Goal: Task Accomplishment & Management: Complete application form

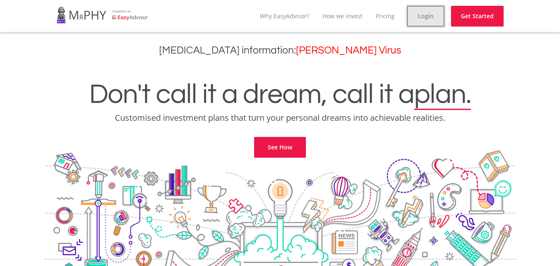
click at [421, 13] on link "Login" at bounding box center [425, 16] width 37 height 21
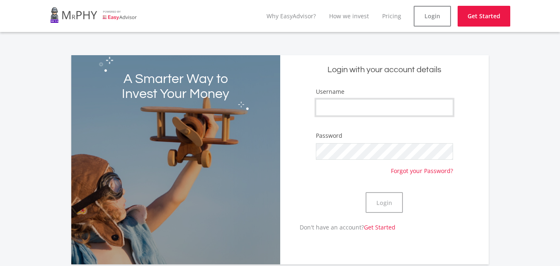
type input "LukeBezuidenhout"
click at [385, 201] on button "Login" at bounding box center [383, 202] width 37 height 21
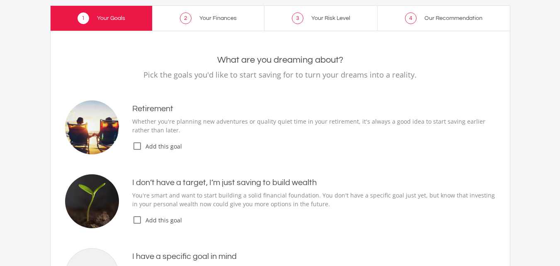
scroll to position [83, 0]
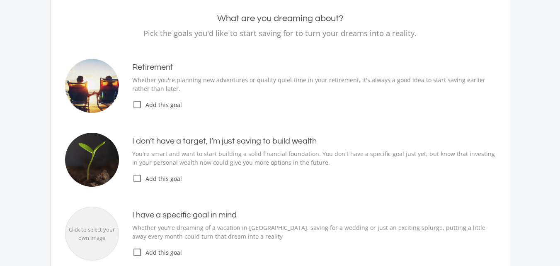
click at [138, 103] on icon "check_box_outline_blank" at bounding box center [137, 104] width 10 height 10
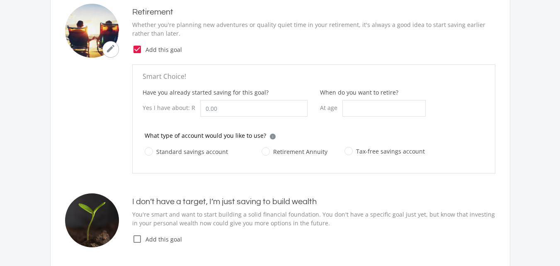
scroll to position [124, 0]
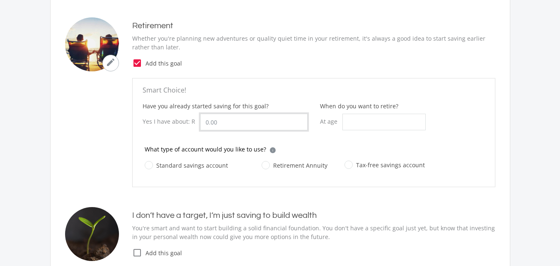
drag, startPoint x: 231, startPoint y: 121, endPoint x: 172, endPoint y: 119, distance: 58.5
click at [172, 119] on div "Yes I have about: R" at bounding box center [225, 122] width 165 height 17
type input "30,000.00"
click at [371, 122] on input "When do you want to retire?" at bounding box center [383, 122] width 83 height 17
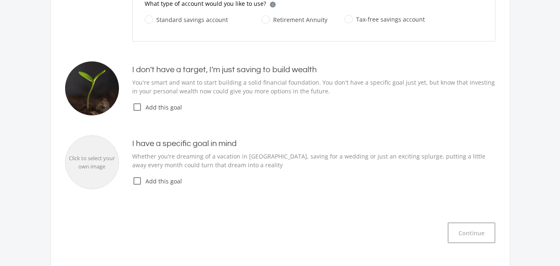
scroll to position [290, 0]
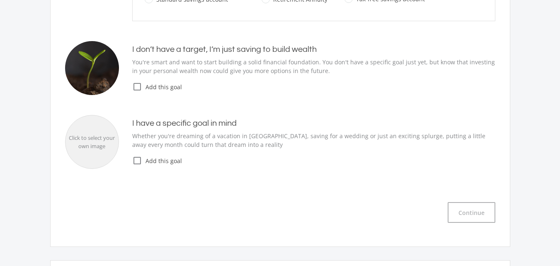
type input "56"
click at [135, 86] on icon "check_box_outline_blank" at bounding box center [137, 87] width 10 height 10
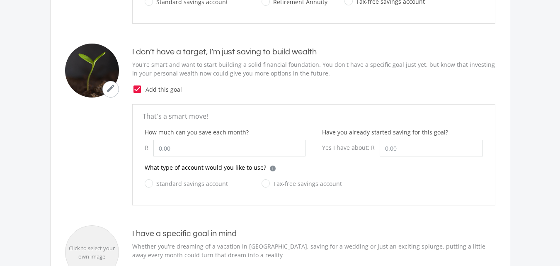
scroll to position [166, 0]
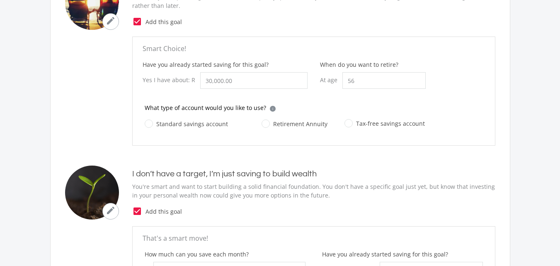
click at [294, 125] on label "Retirement Annuity" at bounding box center [294, 124] width 66 height 10
click at [294, 125] on input "Retirement Annuity" at bounding box center [286, 128] width 66 height 17
radio input "true"
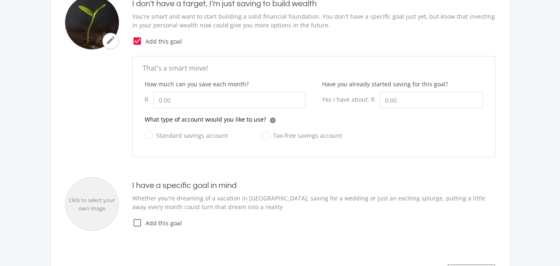
scroll to position [663, 0]
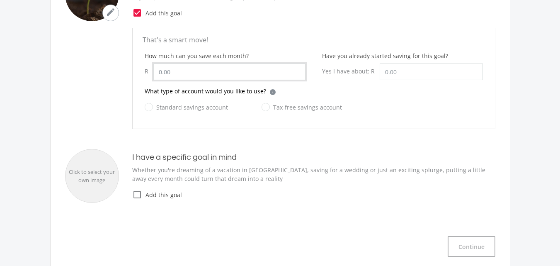
click at [174, 71] on input "How much can you save each month?" at bounding box center [229, 71] width 152 height 17
type input "2,000.00"
click at [401, 70] on input "Have you already started saving for this goal?" at bounding box center [431, 71] width 103 height 17
type input "30,000.00"
click at [210, 106] on label "Standard savings account" at bounding box center [186, 107] width 83 height 10
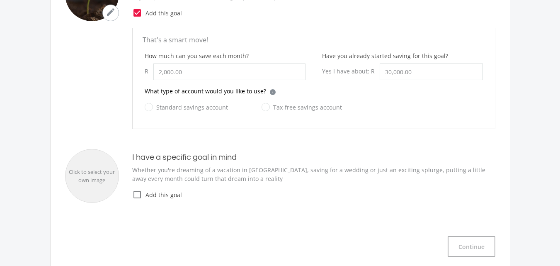
click at [210, 106] on input "Standard savings account" at bounding box center [177, 112] width 83 height 17
radio input "true"
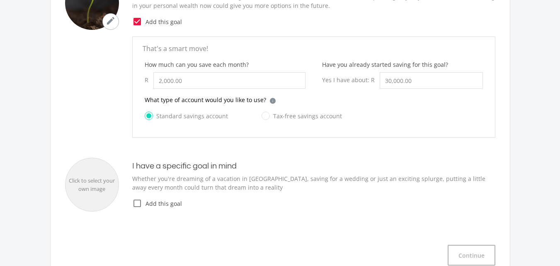
scroll to position [622, 0]
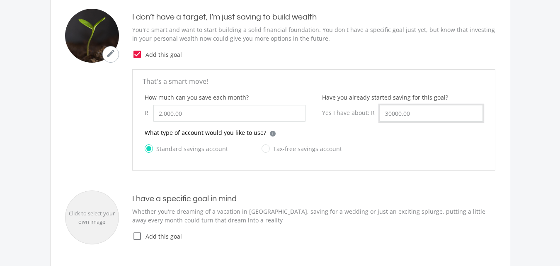
drag, startPoint x: 382, startPoint y: 113, endPoint x: 522, endPoint y: 88, distance: 141.8
type input "16000"
type input "2000.00"
type input "16,000.00"
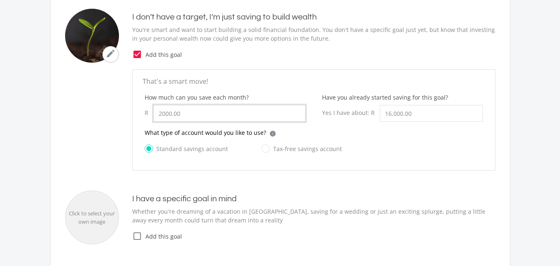
drag, startPoint x: 161, startPoint y: 113, endPoint x: 156, endPoint y: 113, distance: 5.4
click at [156, 113] on input "2000.00" at bounding box center [229, 113] width 152 height 17
type input "1,000.00"
click at [309, 169] on form "That's a smart move! How much can you save each month? R 1,000.00 Have you alre…" at bounding box center [313, 119] width 363 height 101
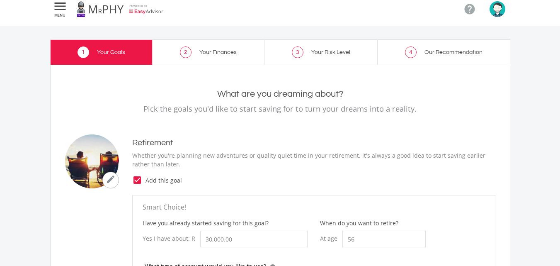
scroll to position [0, 0]
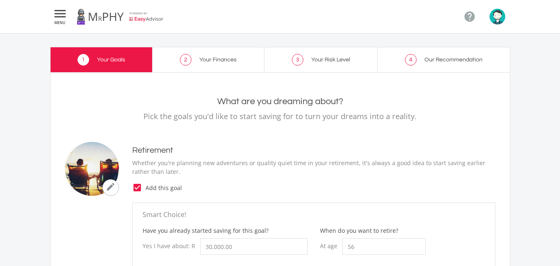
click at [137, 187] on icon "check_box" at bounding box center [137, 187] width 10 height 10
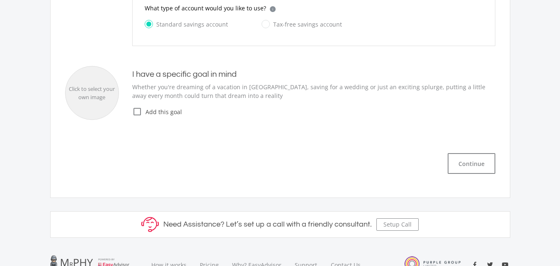
scroll to position [332, 0]
click at [464, 164] on button "Continue" at bounding box center [472, 162] width 48 height 21
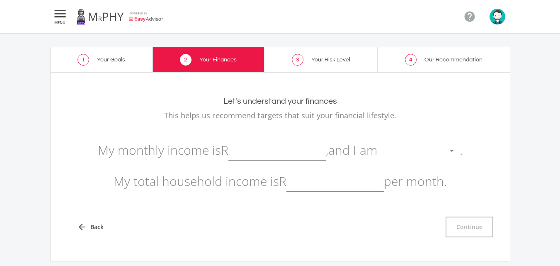
click at [248, 148] on input "text" at bounding box center [276, 150] width 97 height 21
type input "10,000.00"
click at [402, 151] on div at bounding box center [411, 151] width 66 height 16
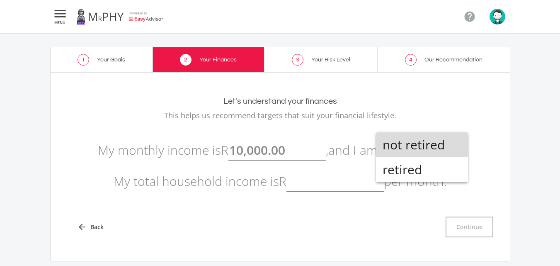
click at [412, 143] on span "not retired" at bounding box center [421, 144] width 79 height 25
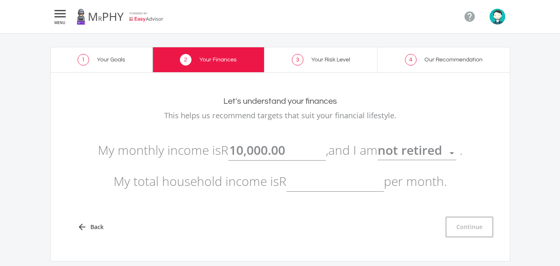
click at [319, 182] on input "text" at bounding box center [334, 181] width 97 height 21
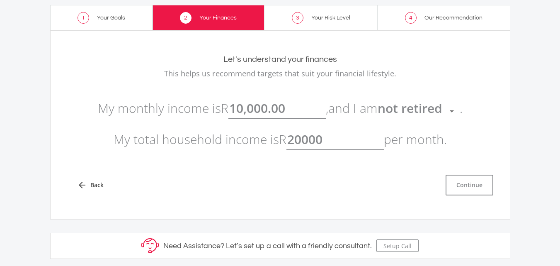
scroll to position [83, 0]
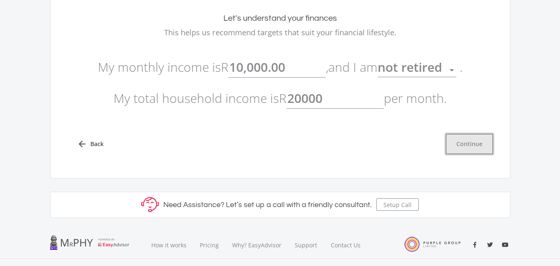
type input "20,000.00"
click at [473, 144] on button "Continue" at bounding box center [469, 143] width 48 height 21
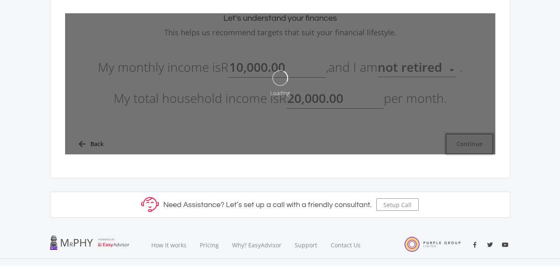
type input "10000"
type input "20000"
type input "10,000.00"
type input "20,000.00"
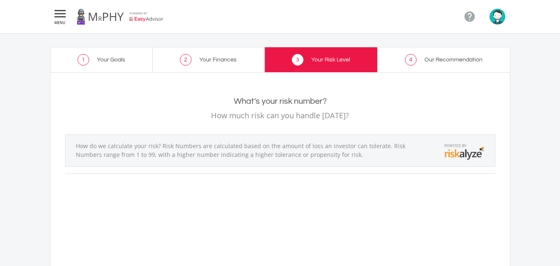
click at [222, 57] on span "Your Finances" at bounding box center [217, 60] width 37 height 6
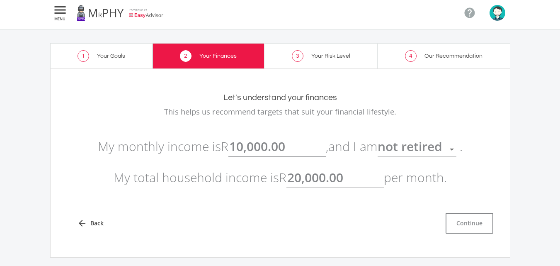
scroll to position [142, 0]
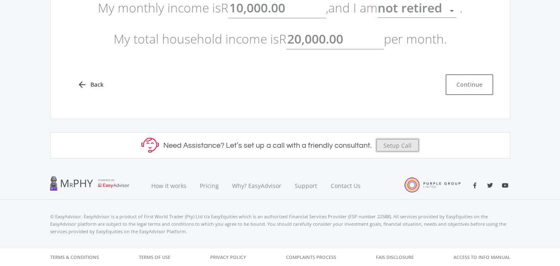
click at [397, 145] on button "Setup Call" at bounding box center [397, 145] width 42 height 12
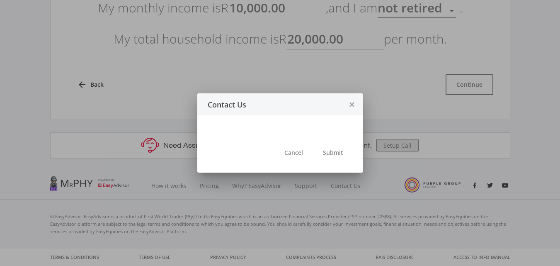
scroll to position [0, 0]
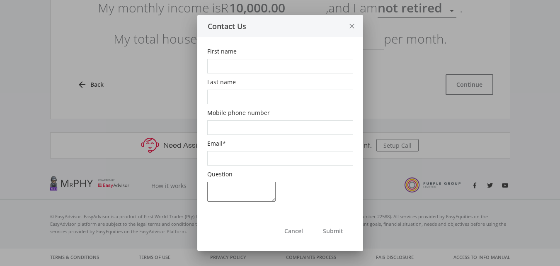
drag, startPoint x: 397, startPoint y: 145, endPoint x: 351, endPoint y: 26, distance: 127.9
click at [351, 26] on icon "close" at bounding box center [352, 26] width 8 height 22
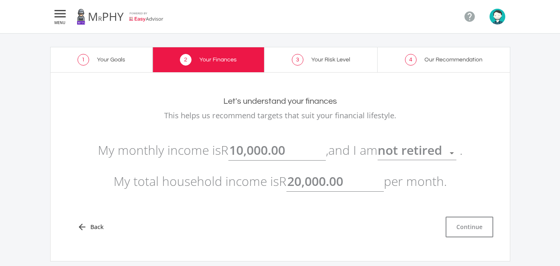
click at [340, 60] on span "Your Risk Level" at bounding box center [330, 60] width 39 height 6
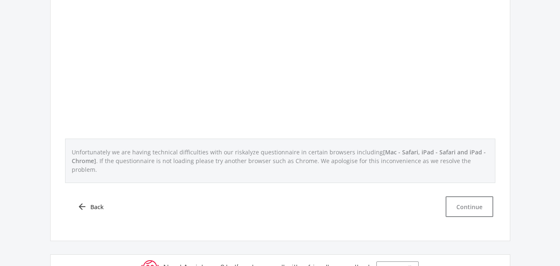
scroll to position [354, 0]
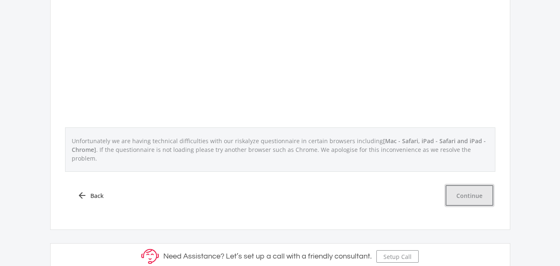
click at [475, 187] on button "Continue" at bounding box center [469, 195] width 48 height 21
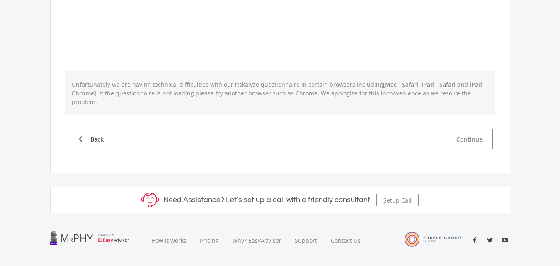
scroll to position [414, 0]
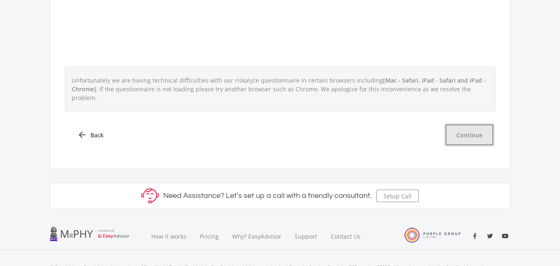
click at [466, 124] on button "Continue" at bounding box center [469, 134] width 48 height 21
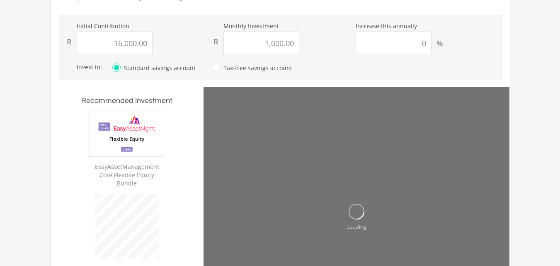
scroll to position [186, 0]
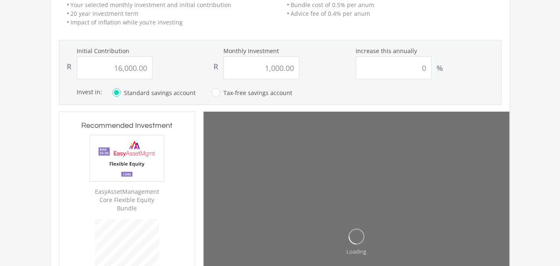
type input "16000"
type input "1000"
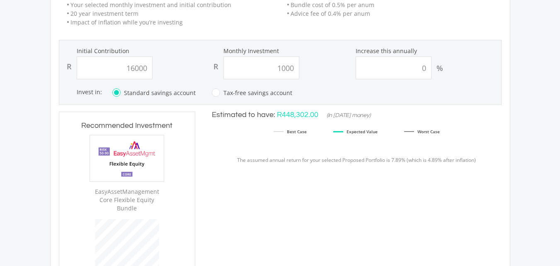
type input "16,000.00"
type input "1,000.00"
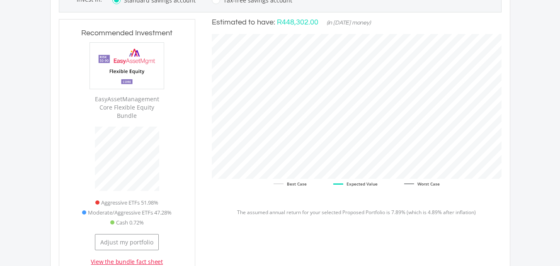
scroll to position [0, 0]
